Goal: Information Seeking & Learning: Learn about a topic

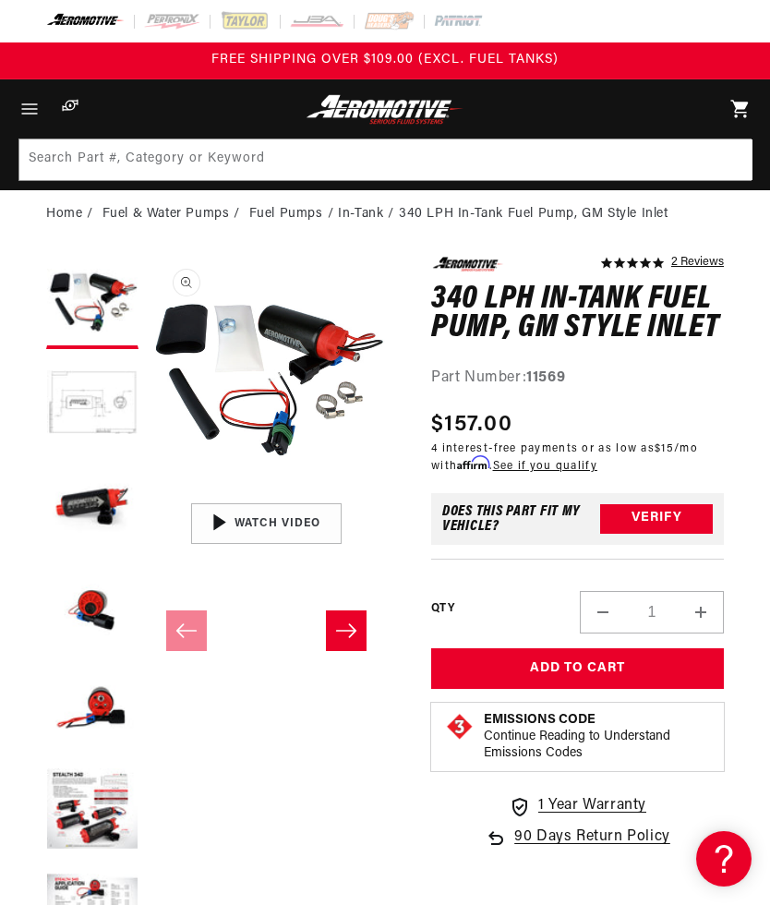
click at [30, 113] on icon "Menu" at bounding box center [29, 109] width 22 height 22
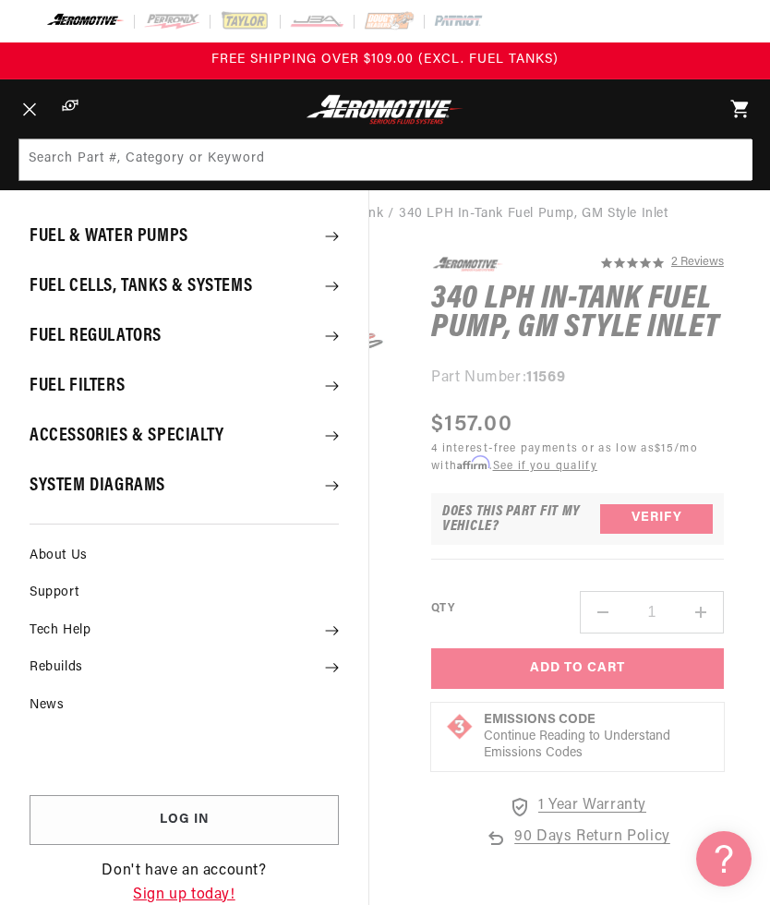
click at [77, 342] on summary "Fuel Regulators" at bounding box center [184, 336] width 369 height 48
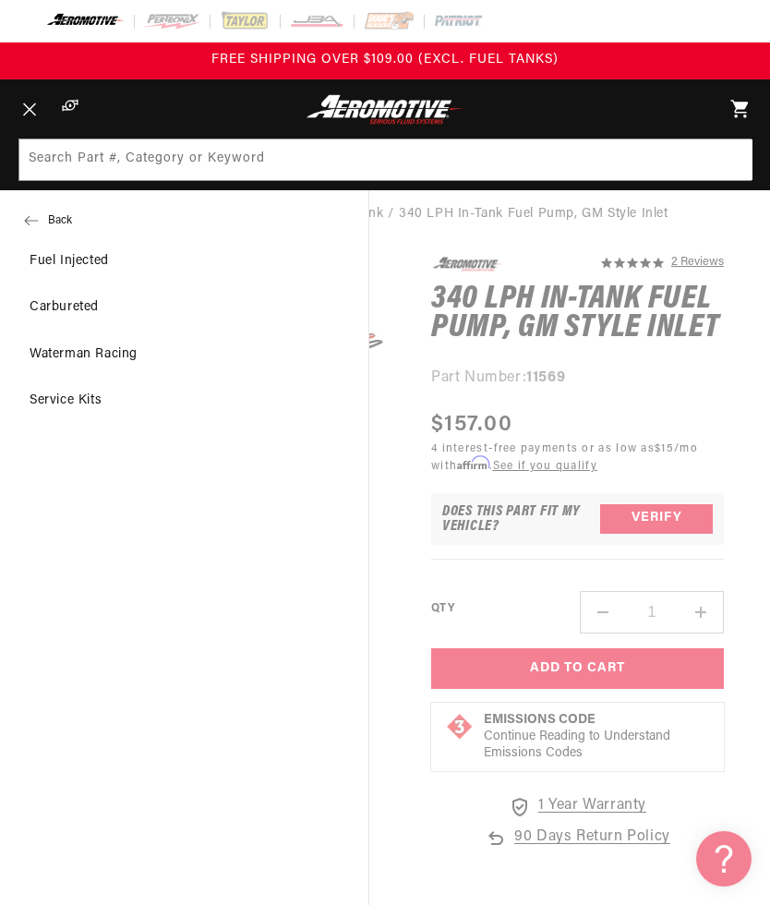
click at [55, 267] on link "Fuel Injected" at bounding box center [184, 261] width 369 height 44
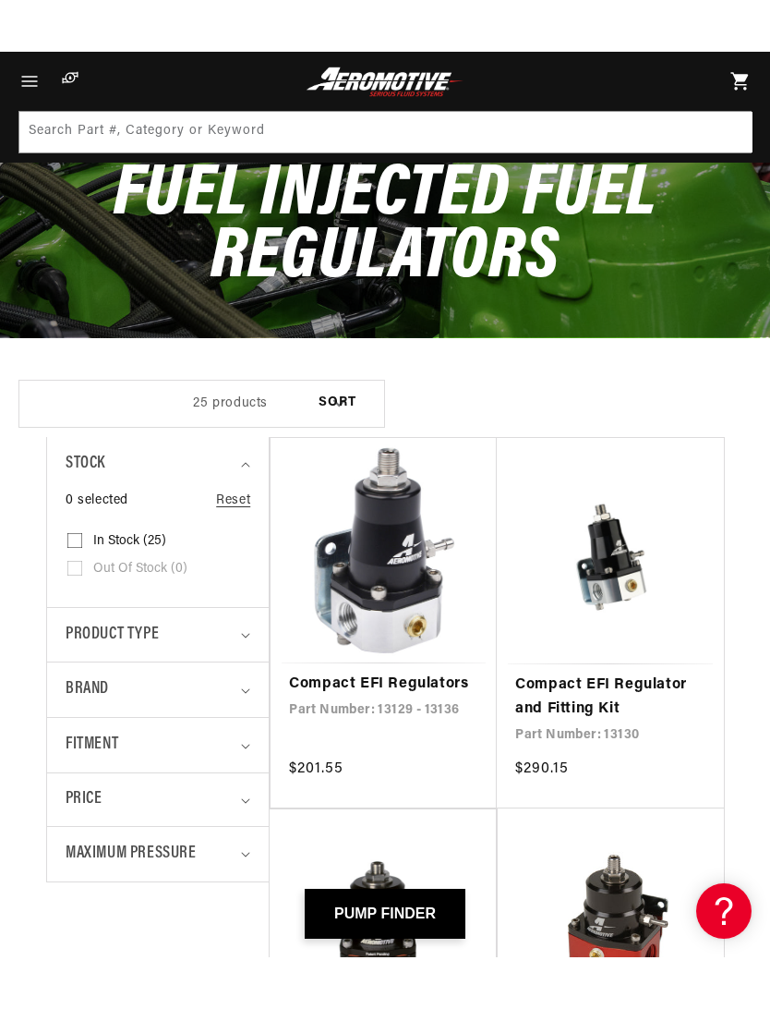
scroll to position [107, 0]
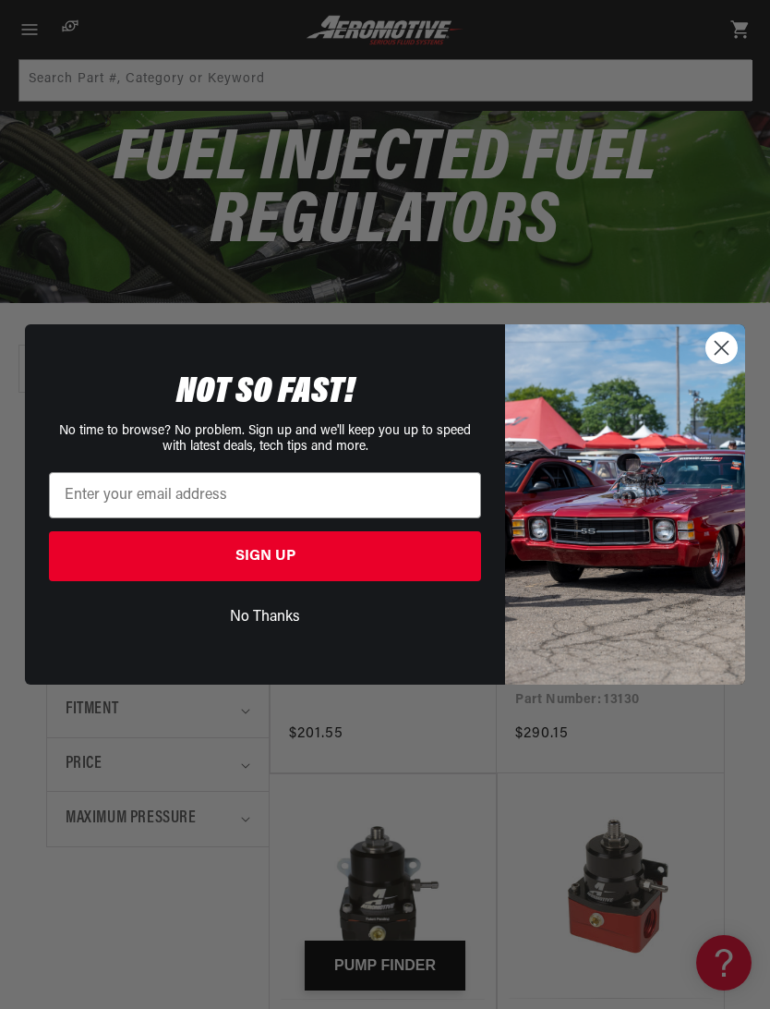
click at [728, 349] on circle "Close dialog" at bounding box center [722, 348] width 30 height 30
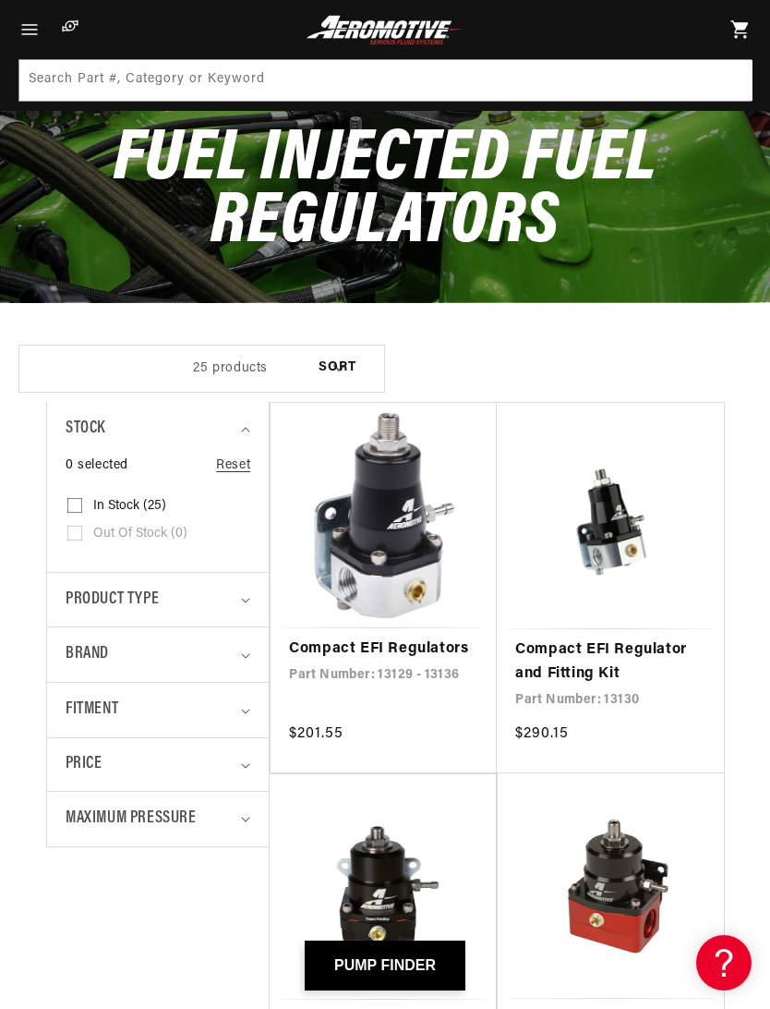
click at [593, 659] on link "Compact EFI Regulator and Fitting Kit" at bounding box center [610, 661] width 190 height 47
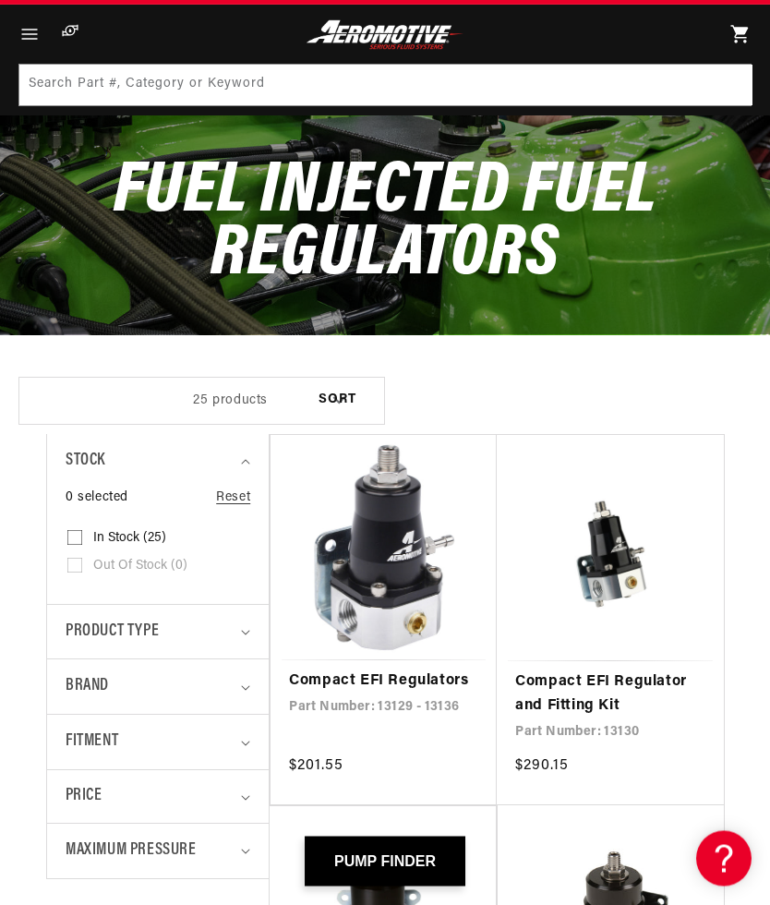
scroll to position [190, 0]
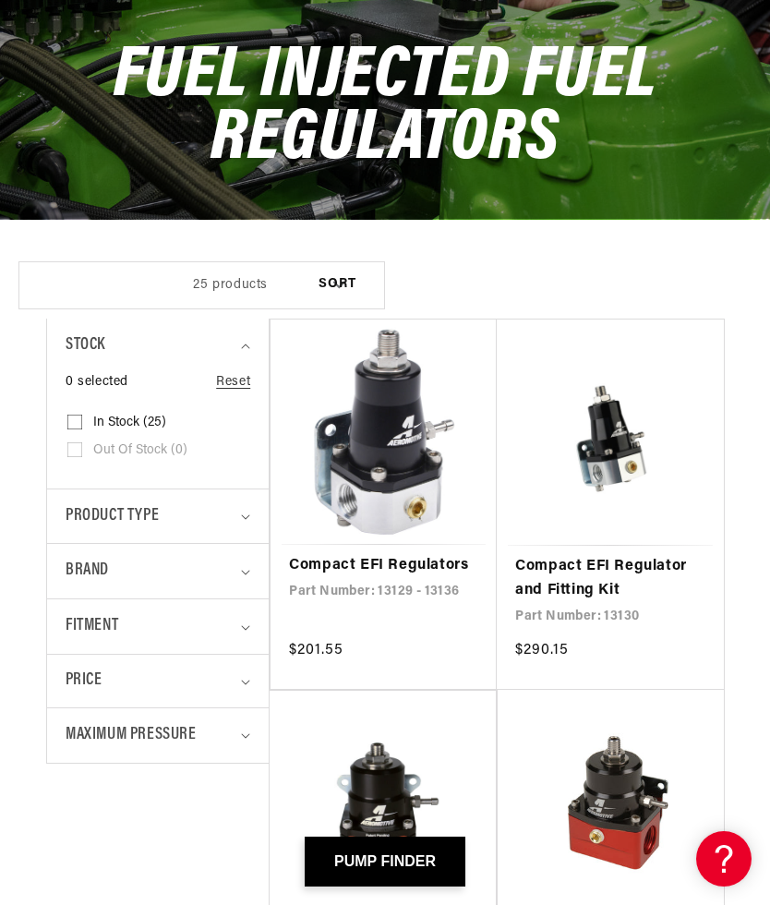
click at [105, 734] on span "Maximum Pressure" at bounding box center [131, 735] width 131 height 27
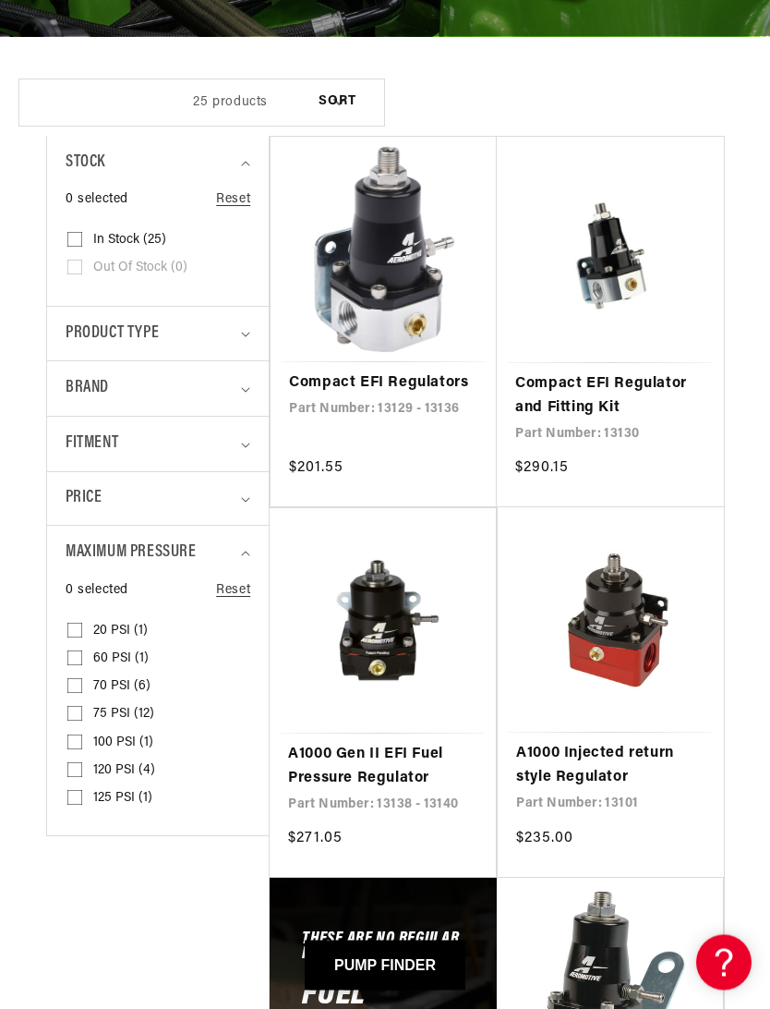
scroll to position [373, 0]
click at [75, 709] on input "75 PSI (12) 75 PSI (12 products)" at bounding box center [74, 716] width 15 height 15
checkbox input "true"
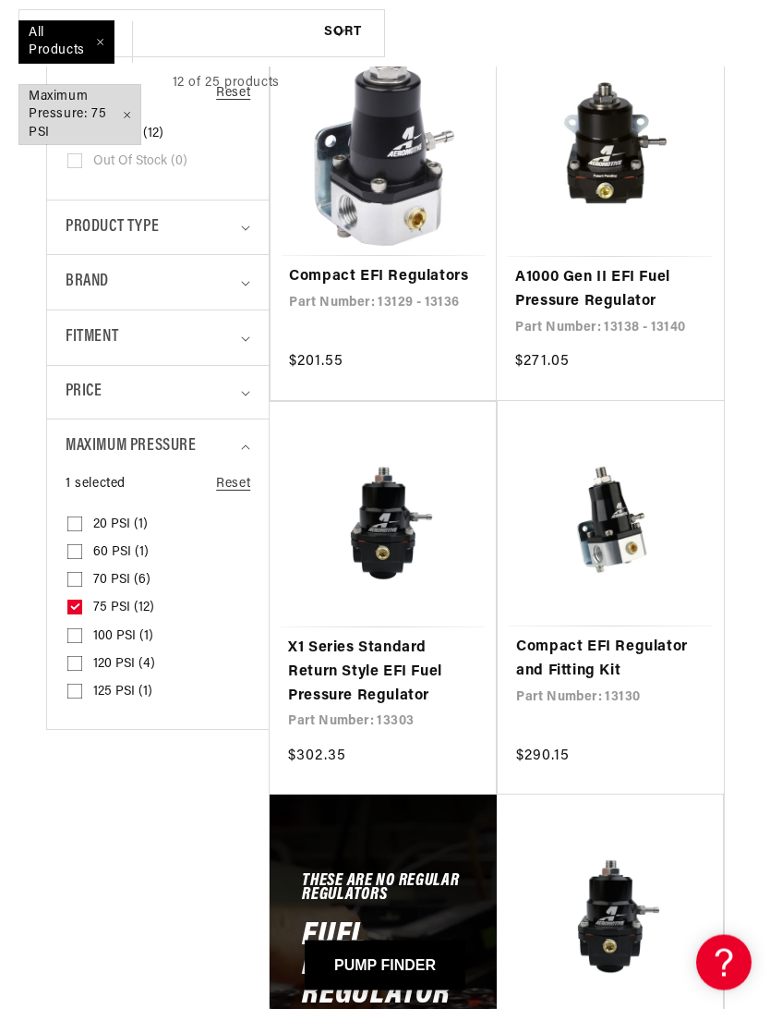
scroll to position [479, 0]
click at [613, 653] on link "Compact EFI Regulator and Fitting Kit" at bounding box center [610, 658] width 189 height 47
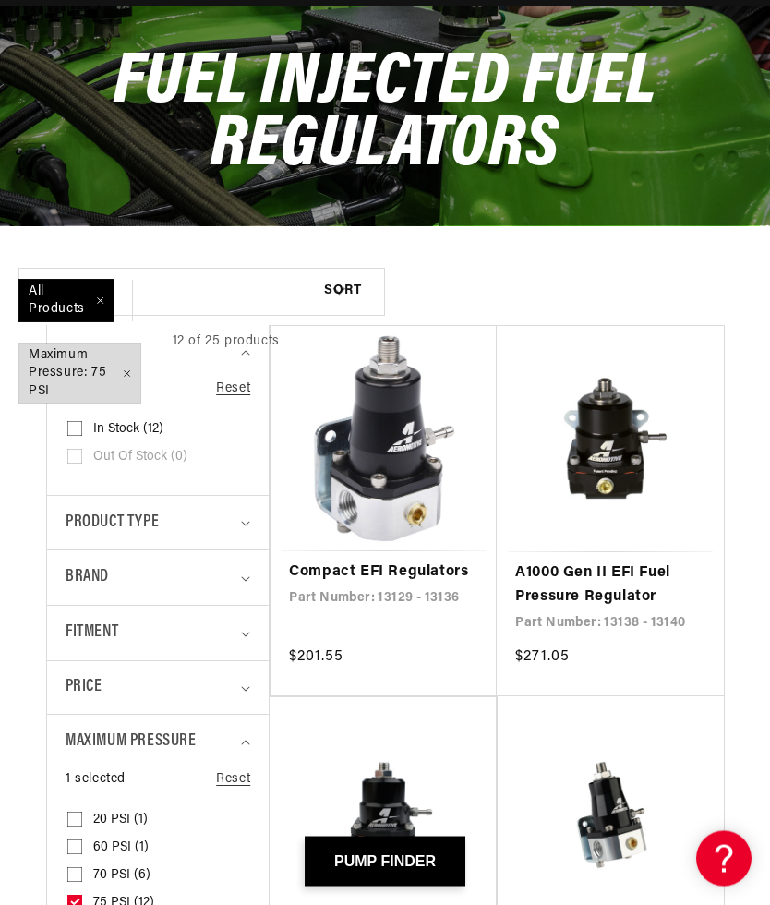
scroll to position [189, 0]
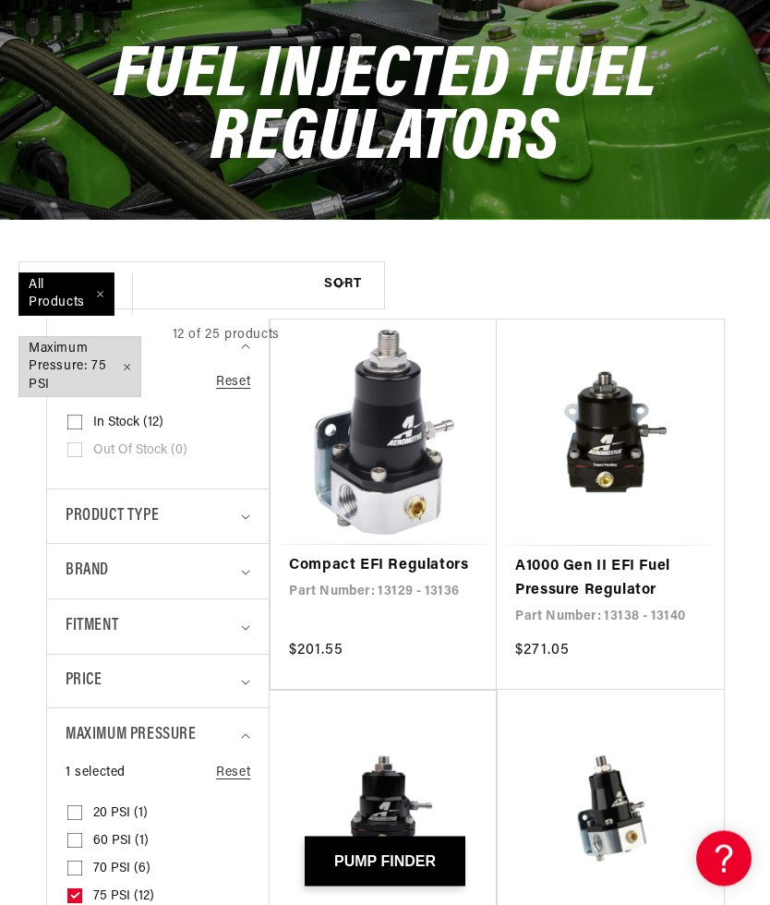
click at [393, 555] on link "Compact EFI Regulators" at bounding box center [383, 567] width 189 height 24
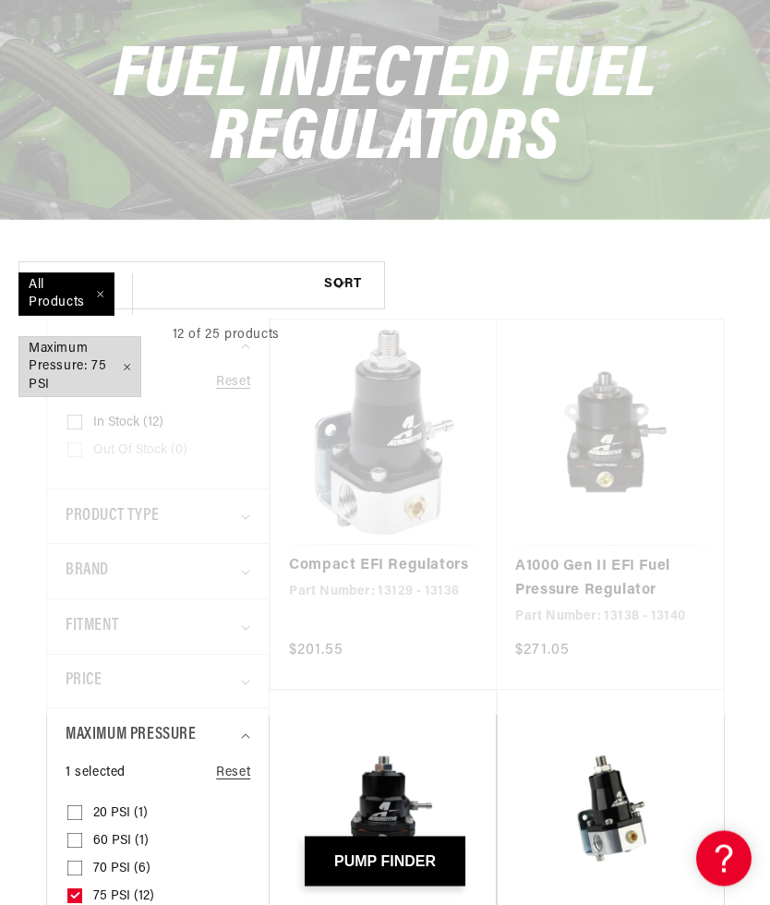
scroll to position [190, 0]
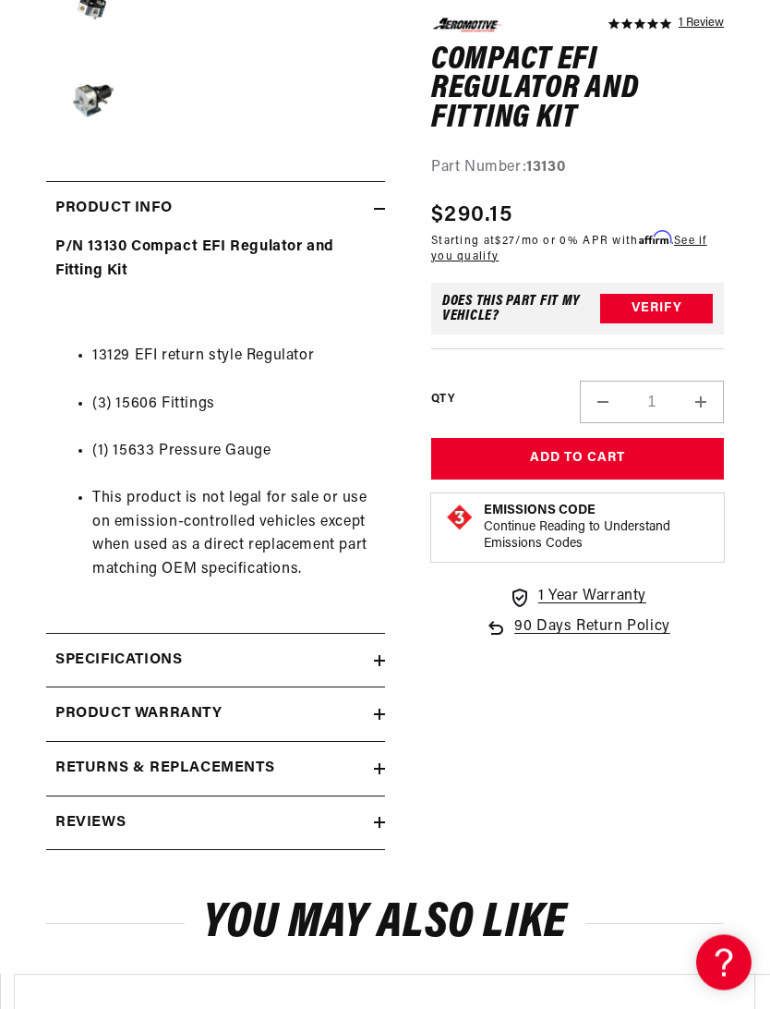
scroll to position [632, 0]
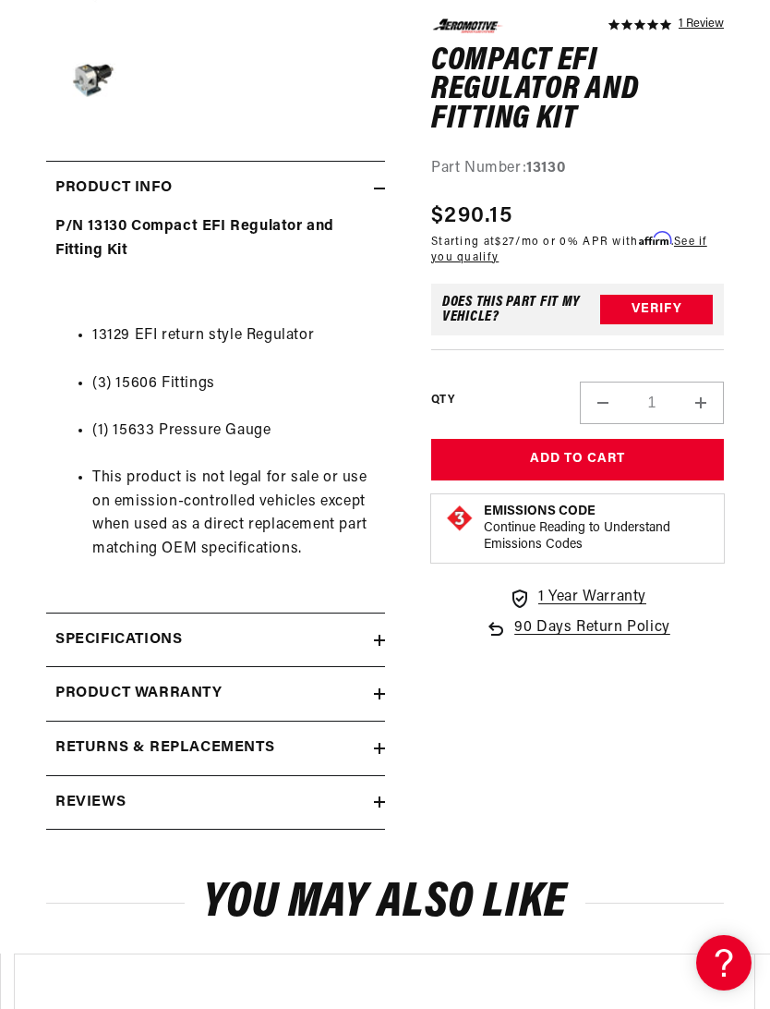
click at [88, 633] on h2 "Specifications" at bounding box center [118, 640] width 127 height 24
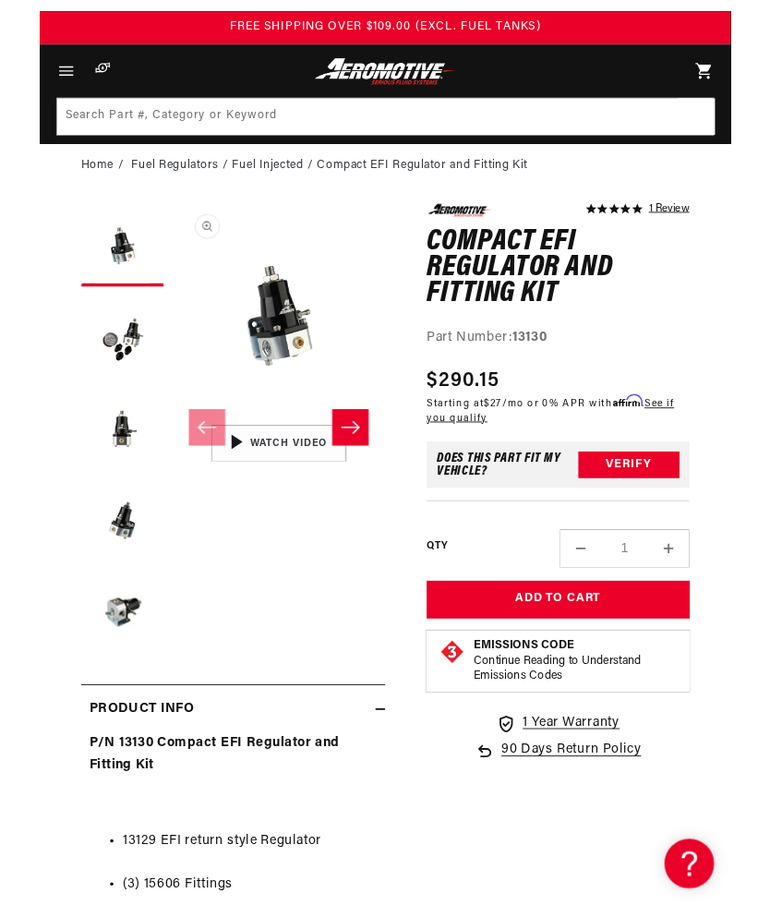
scroll to position [0, 0]
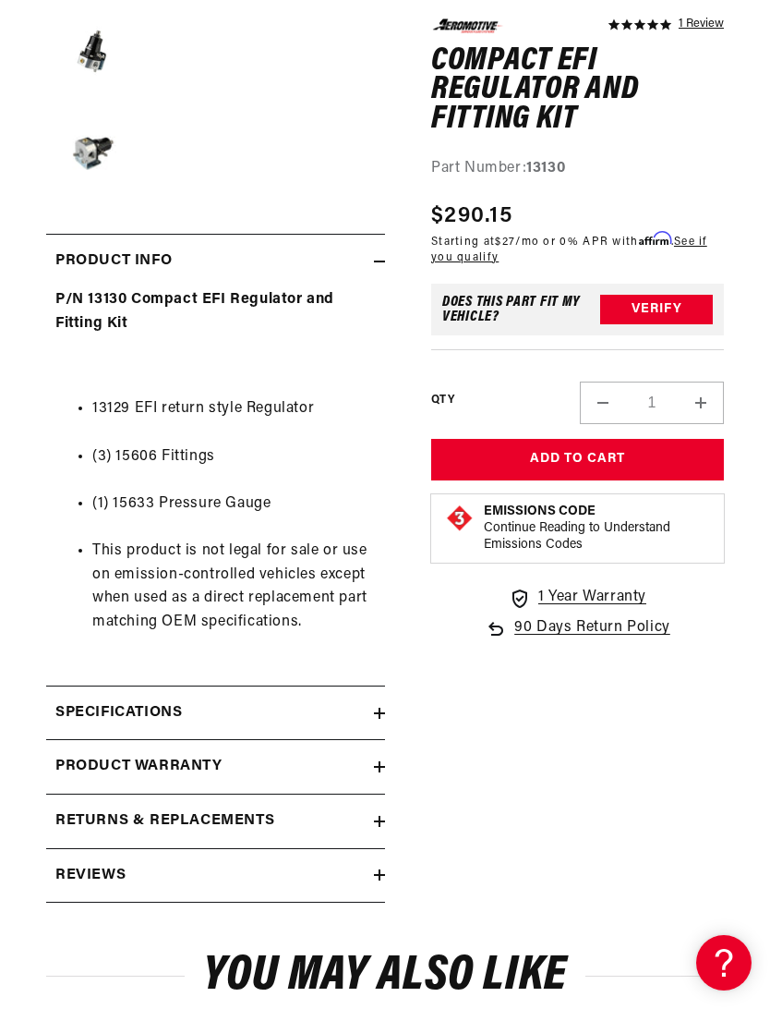
scroll to position [0, 1]
click at [105, 706] on h2 "Specifications" at bounding box center [118, 713] width 127 height 24
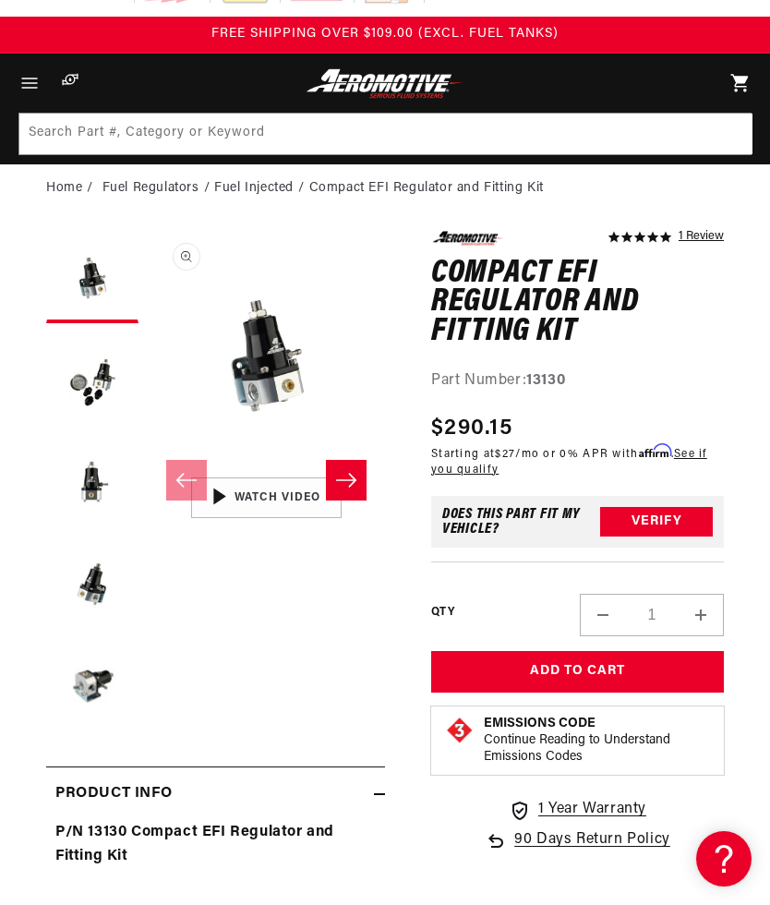
scroll to position [0, 0]
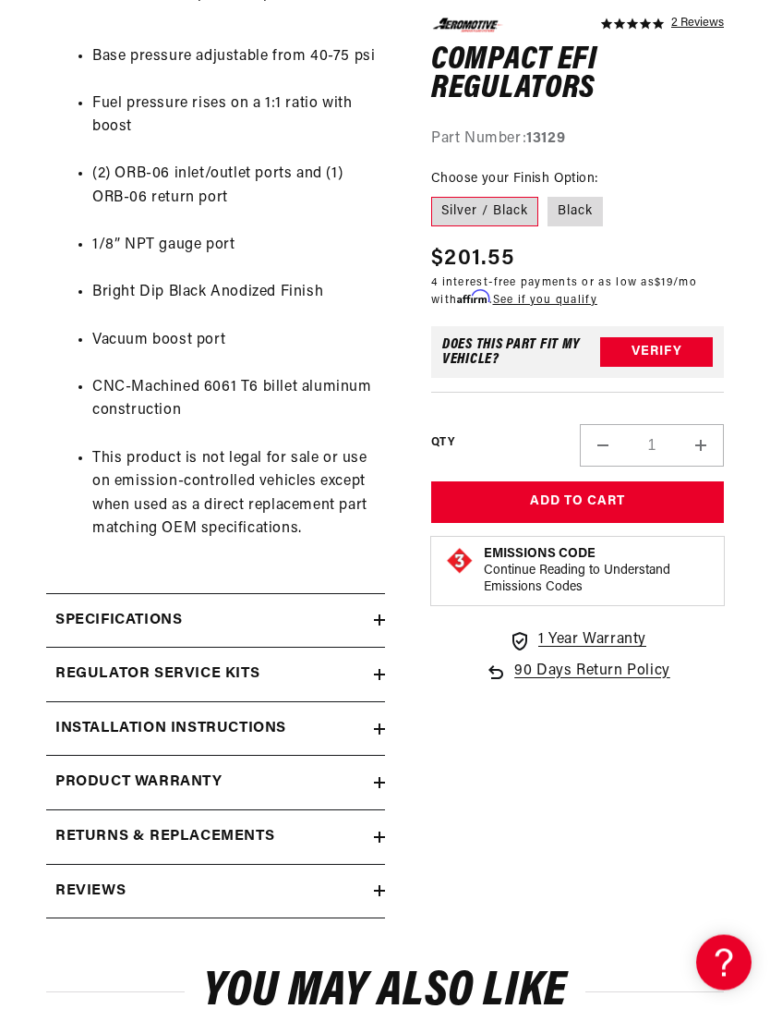
scroll to position [1431, 0]
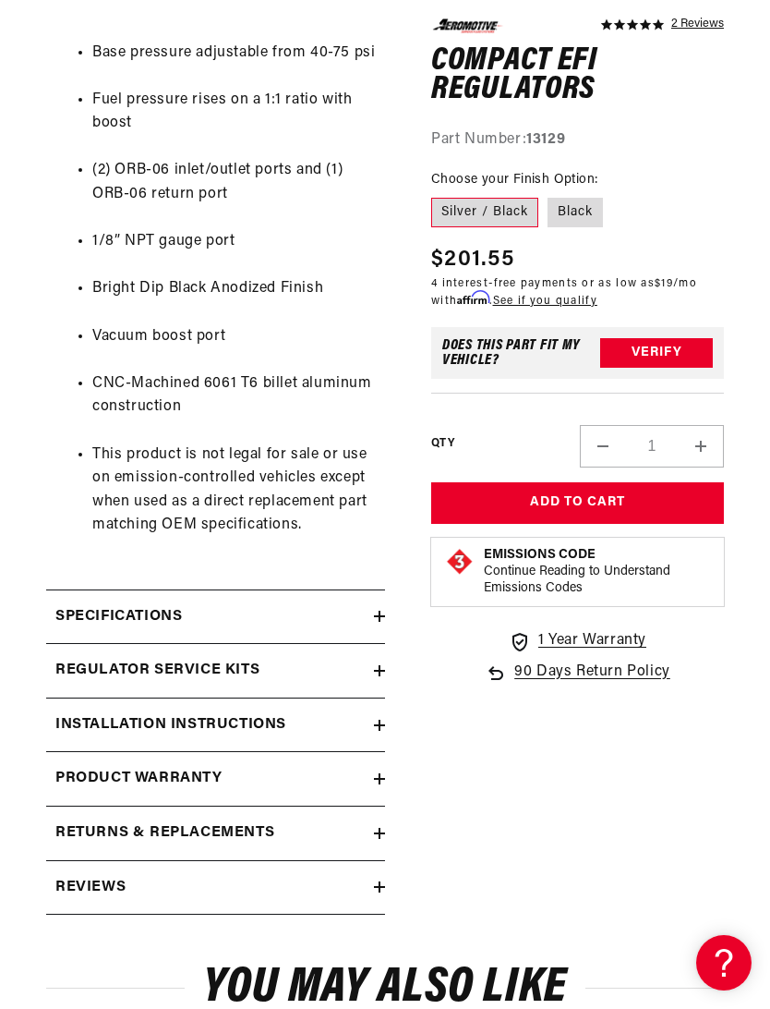
click at [73, 605] on h2 "Specifications" at bounding box center [118, 617] width 127 height 24
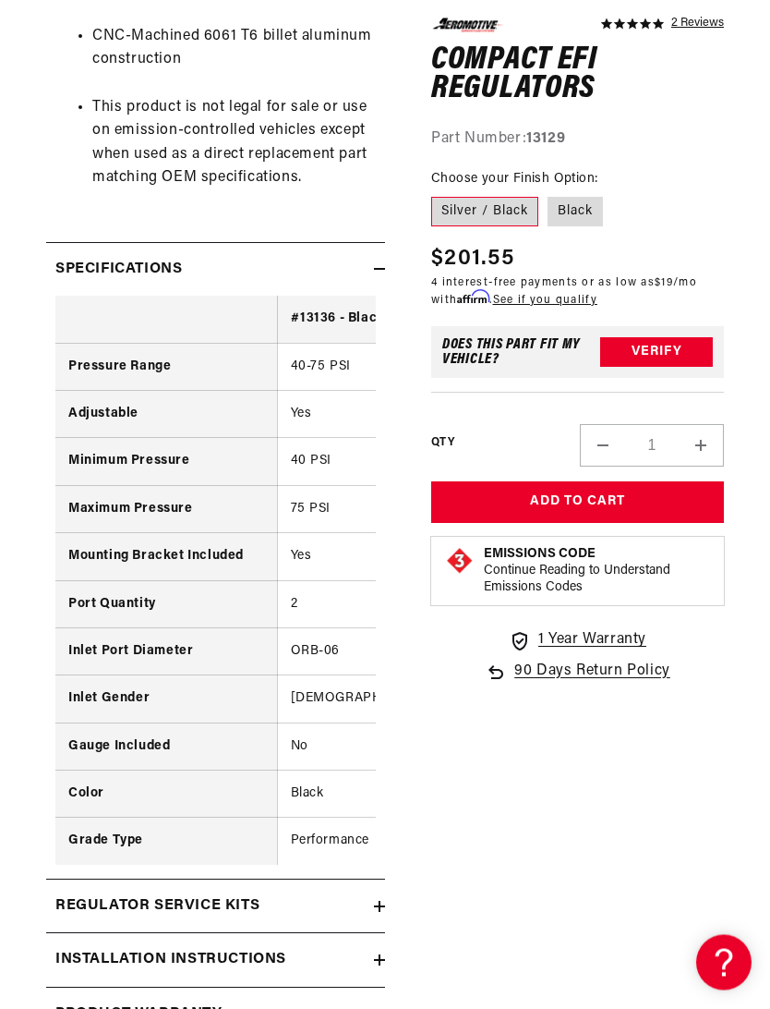
scroll to position [1779, 0]
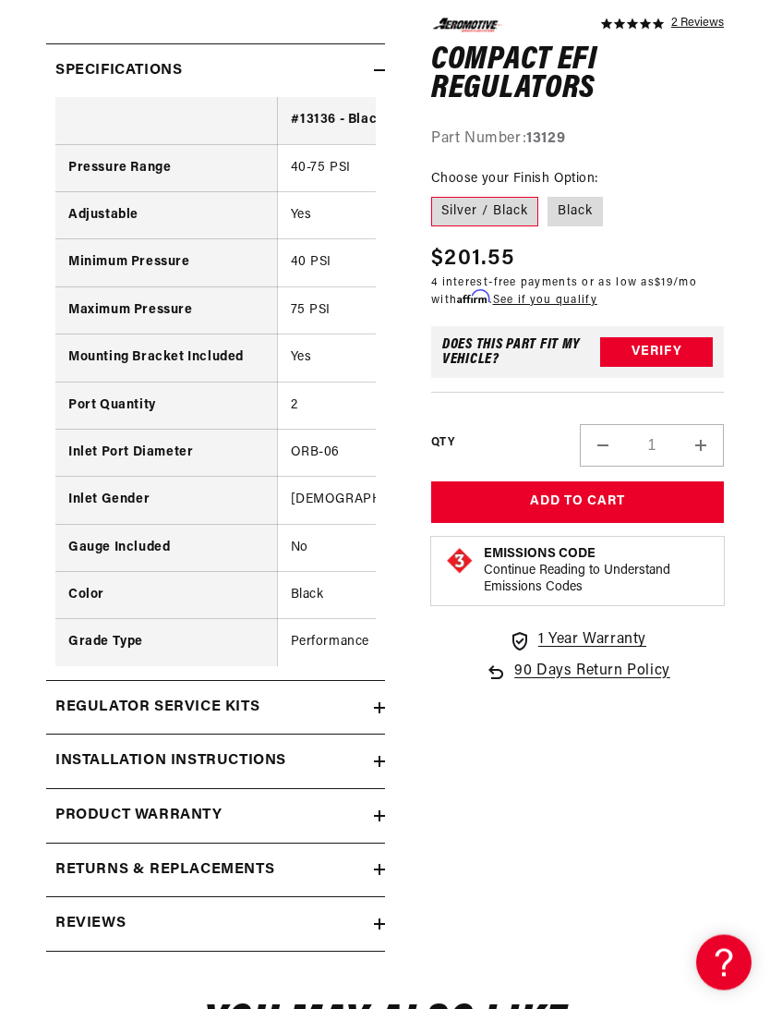
click at [108, 696] on h2 "Regulator Service Kits" at bounding box center [157, 708] width 204 height 24
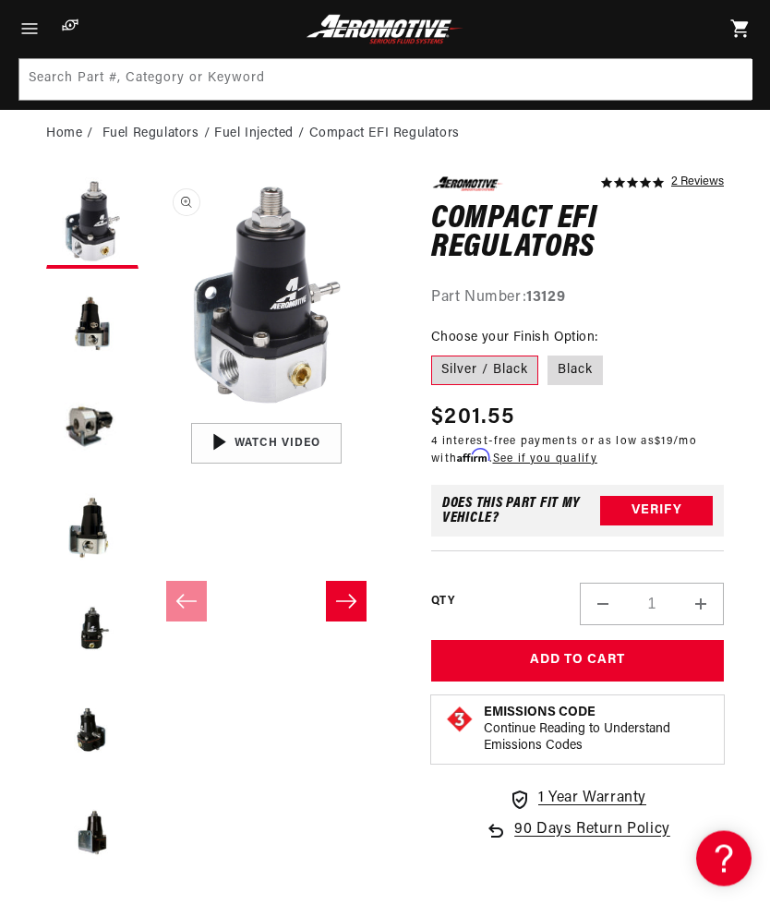
scroll to position [0, 0]
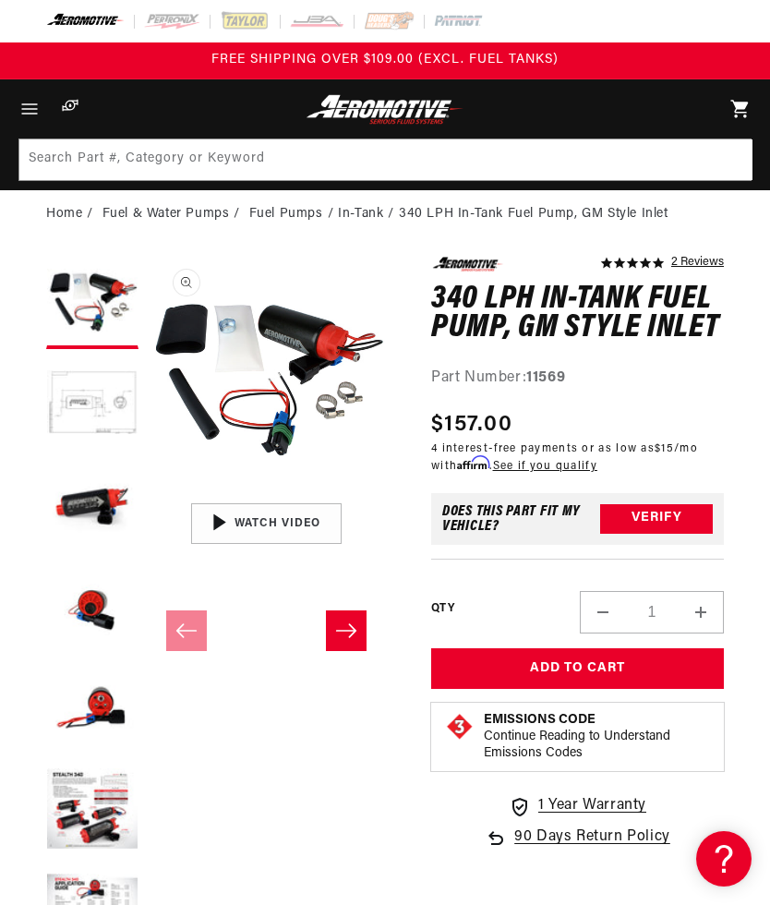
click at [32, 110] on icon "Menu" at bounding box center [29, 109] width 22 height 22
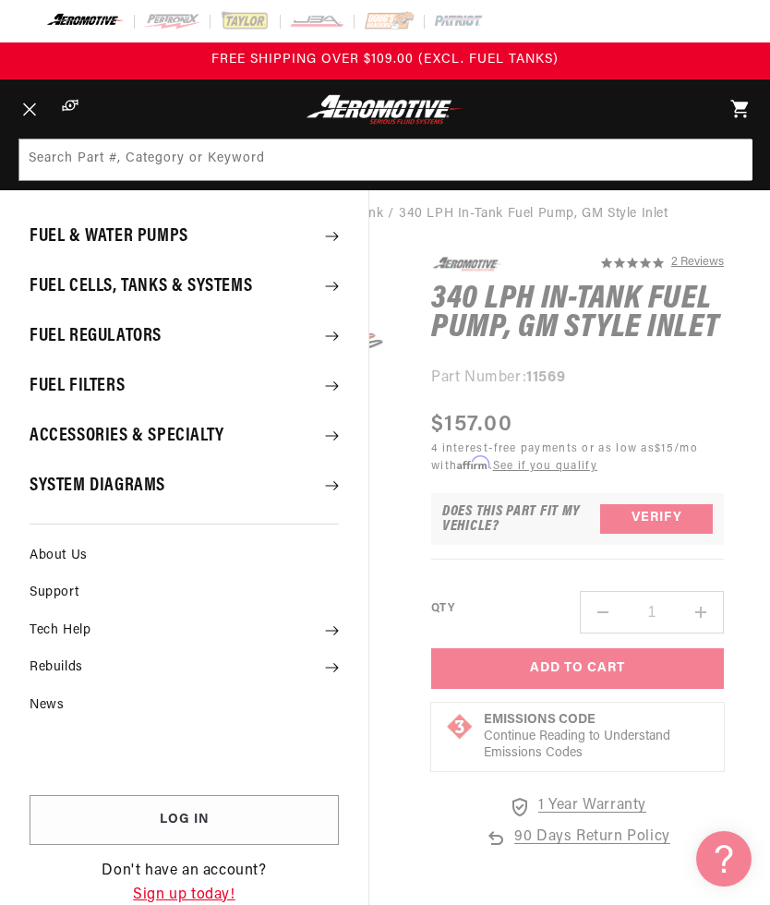
click at [77, 489] on summary "System Diagrams" at bounding box center [184, 486] width 369 height 48
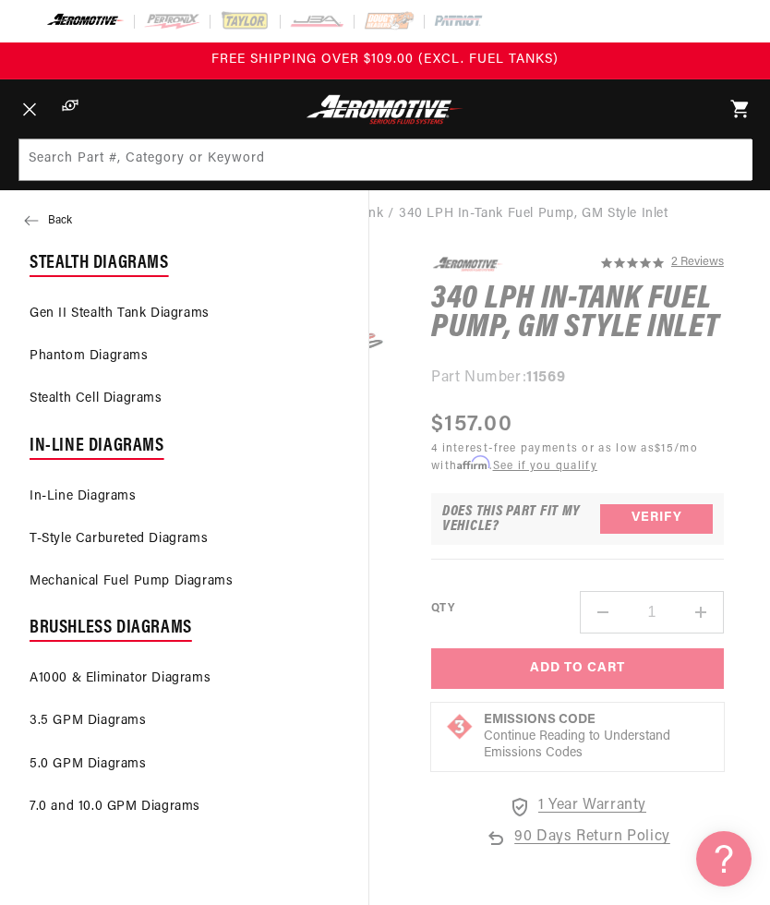
click at [36, 217] on icon at bounding box center [31, 220] width 15 height 15
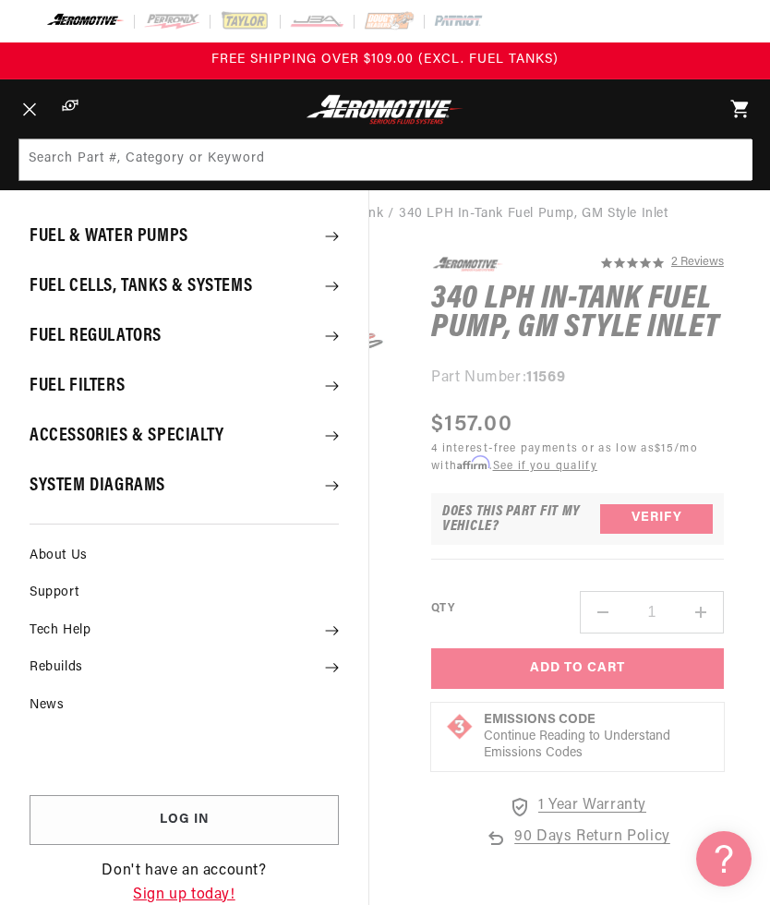
click at [64, 390] on summary "Fuel Filters" at bounding box center [184, 386] width 369 height 48
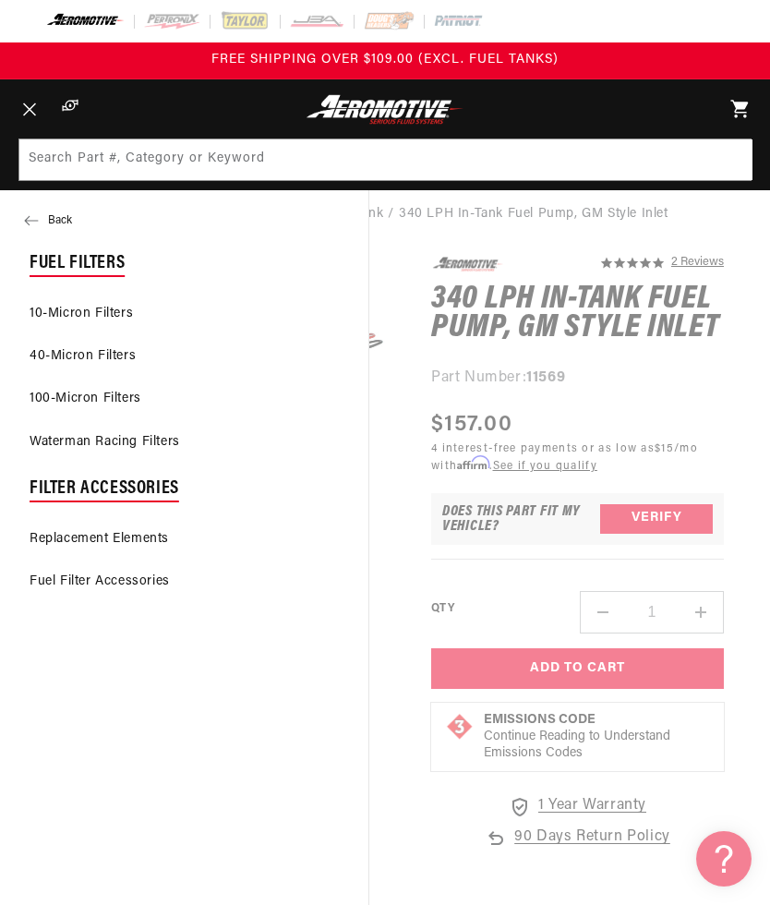
click at [57, 317] on link "10-Micron Filters" at bounding box center [184, 314] width 369 height 41
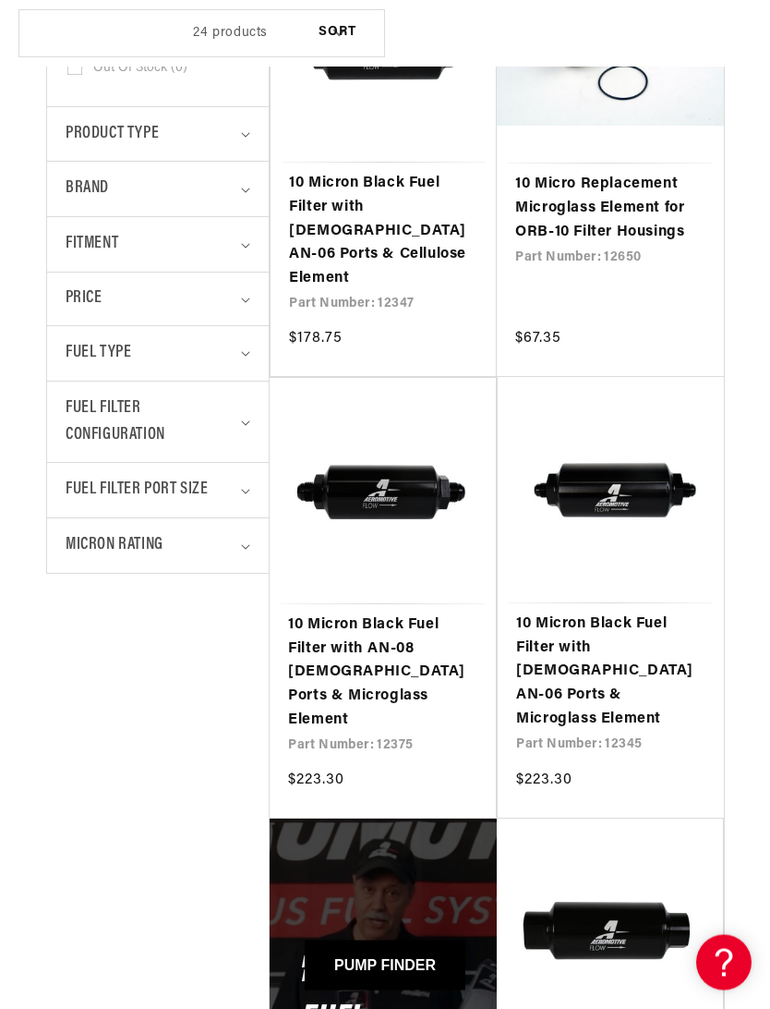
scroll to position [575, 0]
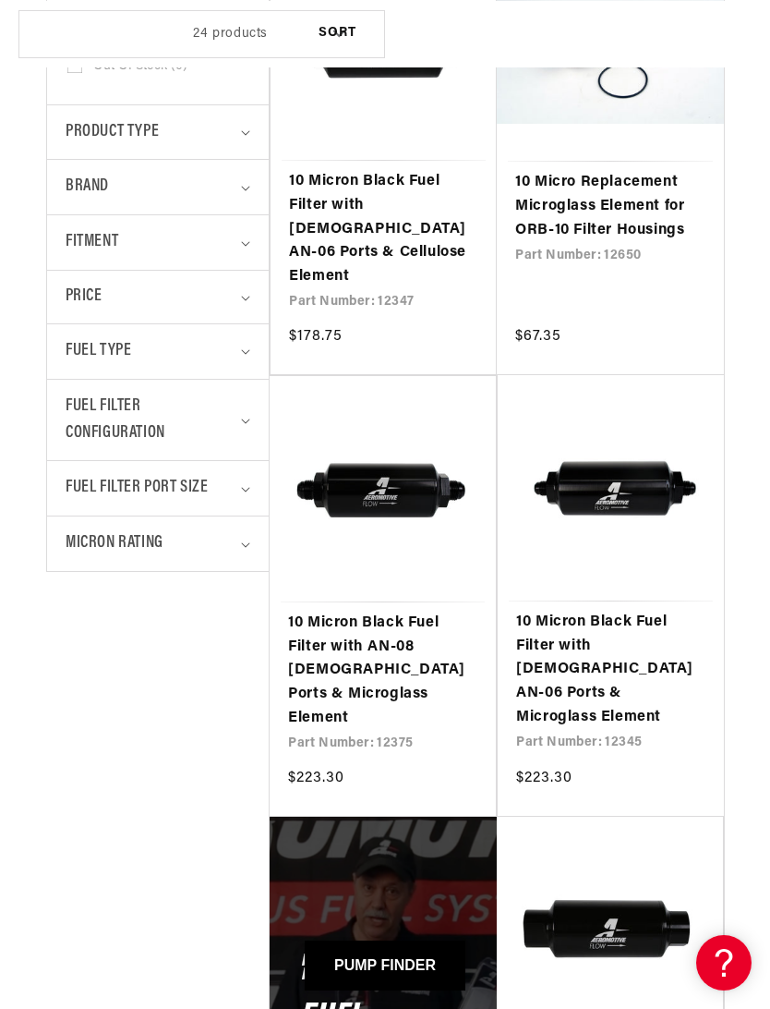
click at [386, 627] on link "10 Micron Black Fuel Filter with AN-08 [DEMOGRAPHIC_DATA] Ports & Microglass El…" at bounding box center [382, 670] width 189 height 118
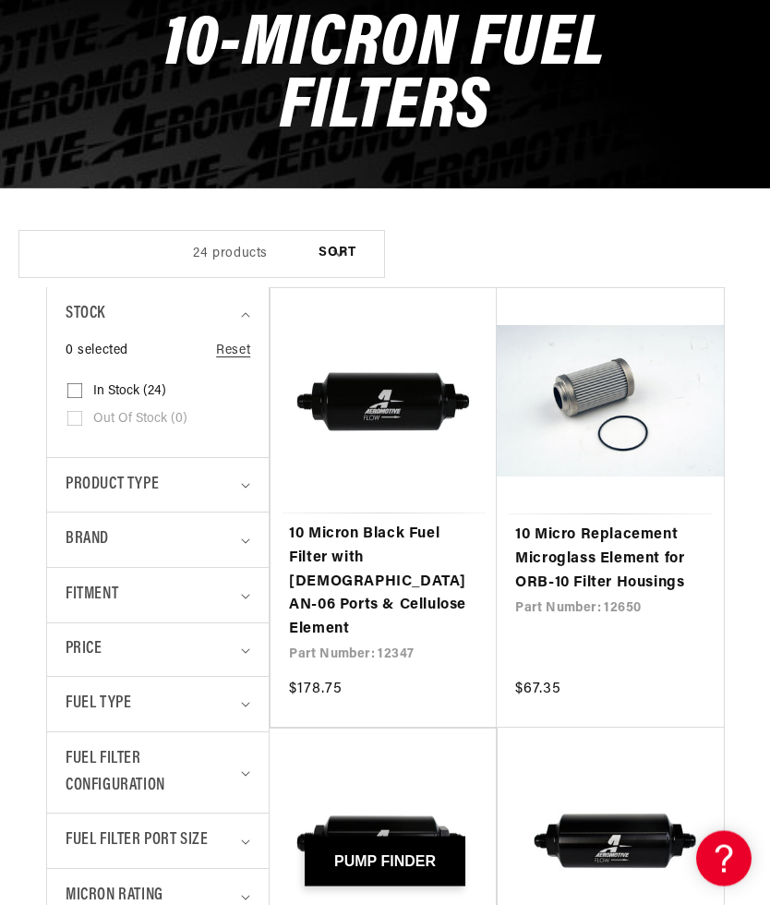
scroll to position [0, 0]
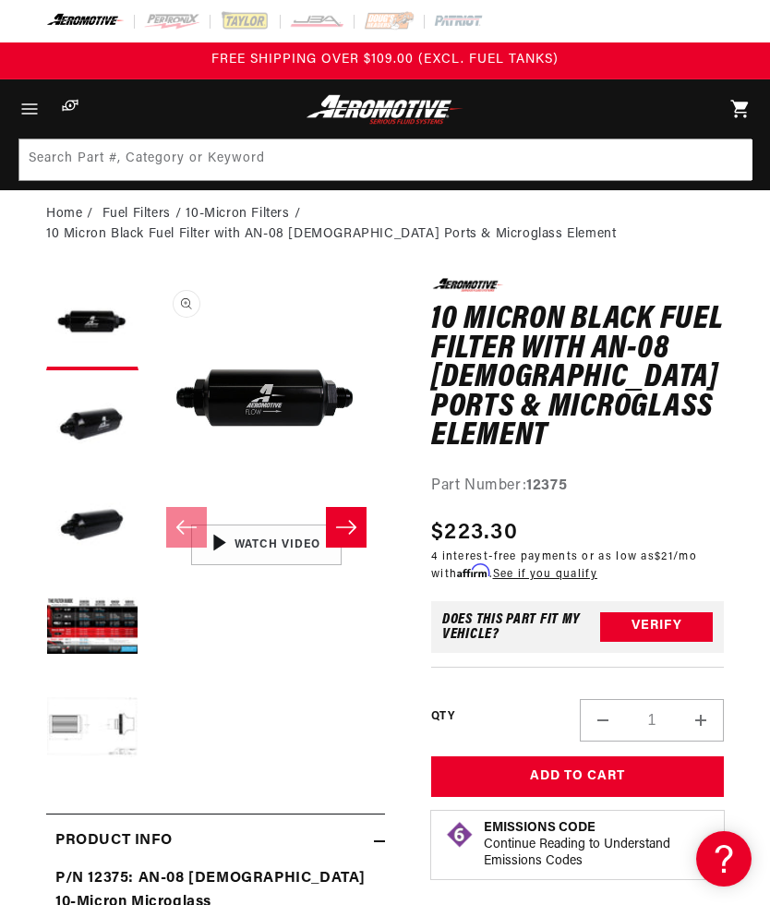
click at [70, 625] on button "Load image 4 in gallery view" at bounding box center [92, 629] width 92 height 92
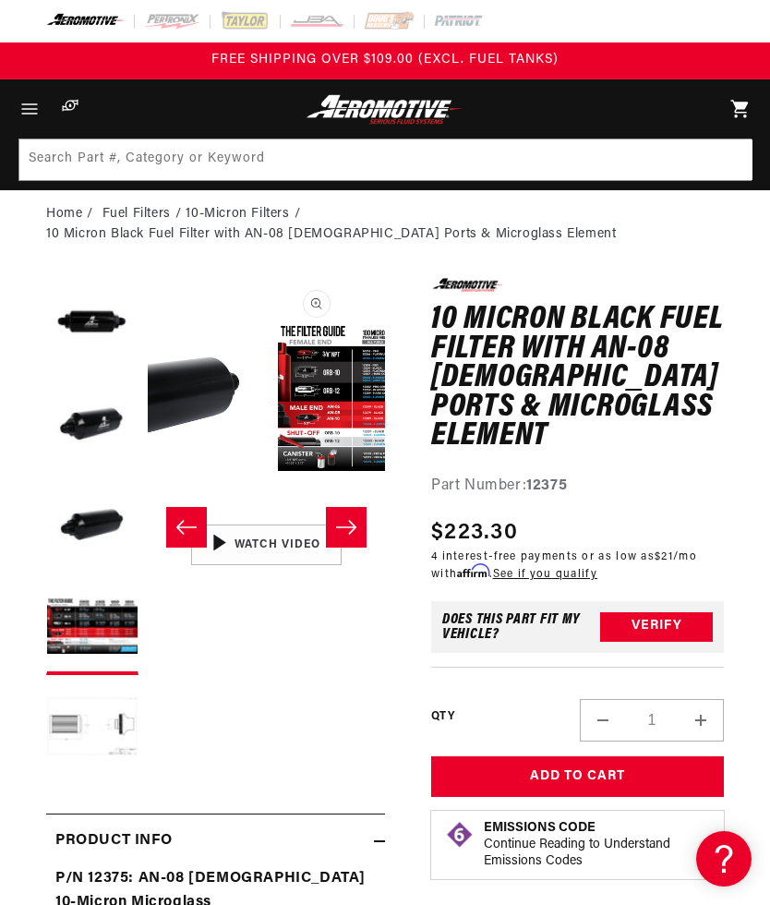
scroll to position [0, 712]
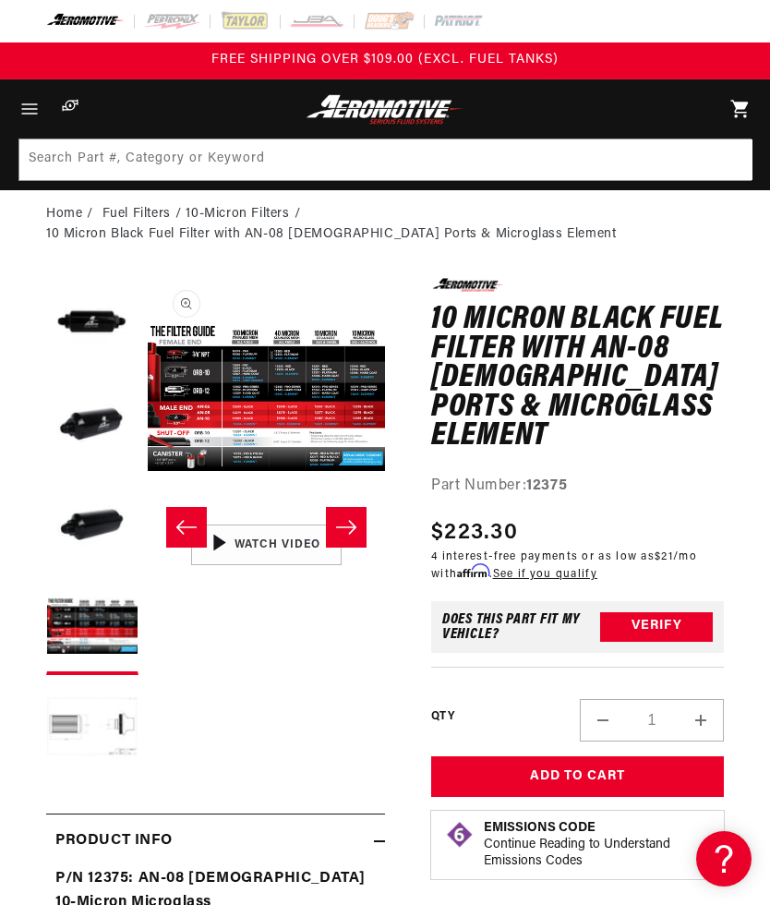
click at [81, 728] on button "Load image 5 in gallery view" at bounding box center [92, 730] width 92 height 92
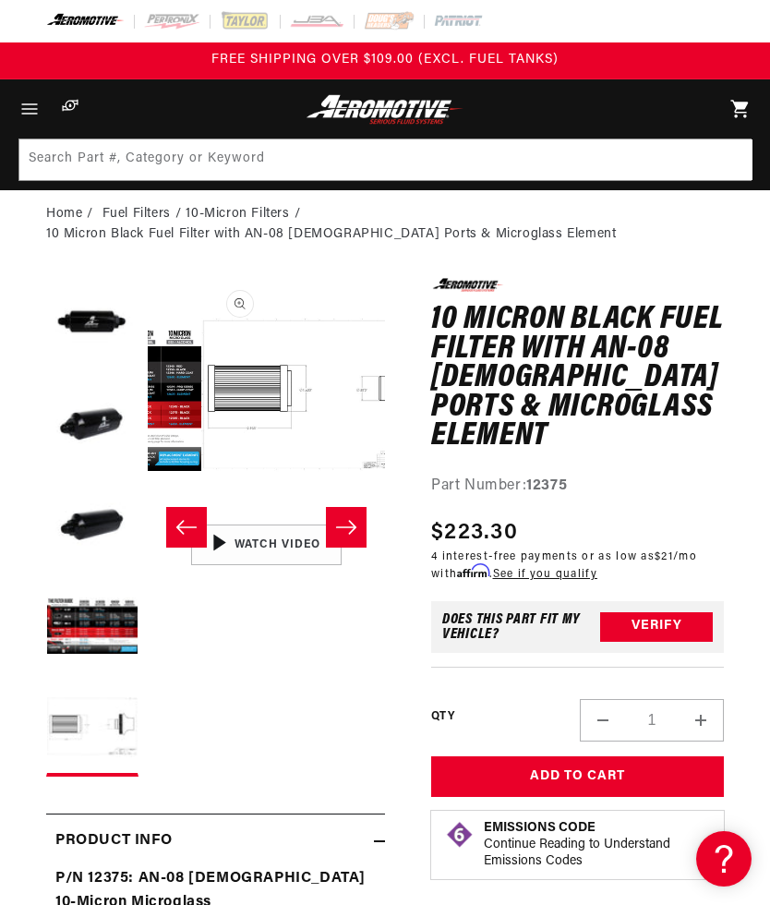
scroll to position [0, 949]
